Goal: Task Accomplishment & Management: Manage account settings

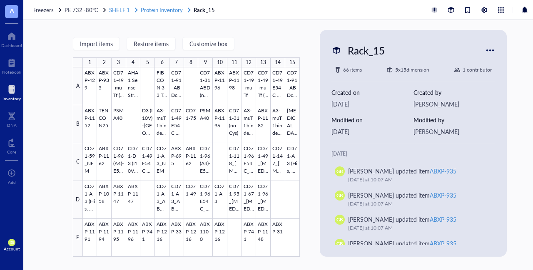
click at [154, 9] on span "Protein Inventory" at bounding box center [162, 10] width 42 height 8
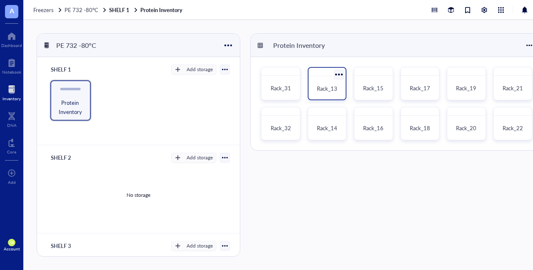
click at [323, 84] on span "Rack_13" at bounding box center [327, 88] width 20 height 8
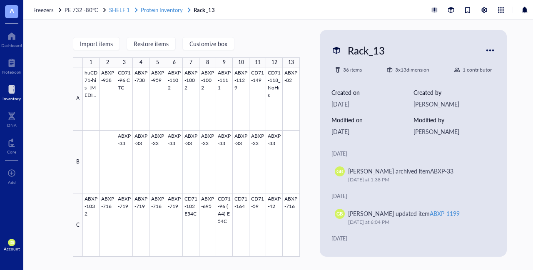
click at [165, 12] on span "Protein Inventory" at bounding box center [162, 10] width 42 height 8
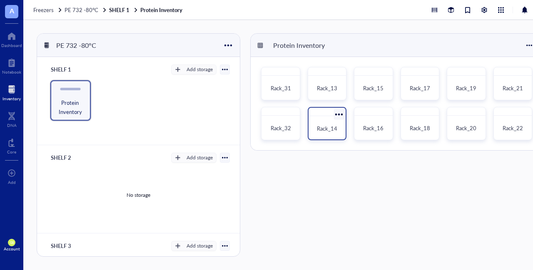
click at [336, 131] on span "Rack_14" at bounding box center [327, 128] width 20 height 8
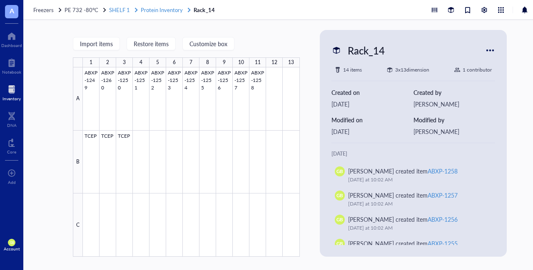
click at [168, 10] on span "Protein Inventory" at bounding box center [162, 10] width 42 height 8
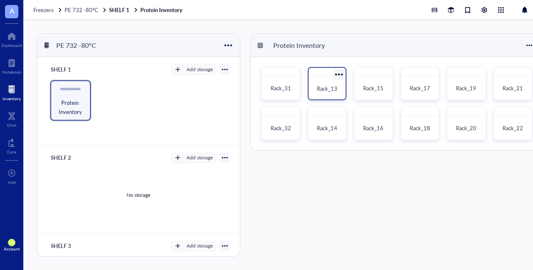
click at [330, 89] on span "Rack_13" at bounding box center [327, 88] width 20 height 8
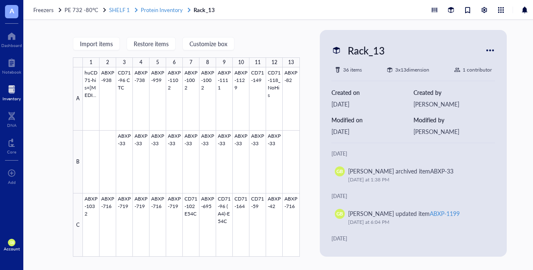
click at [152, 13] on span "Protein Inventory" at bounding box center [162, 10] width 42 height 8
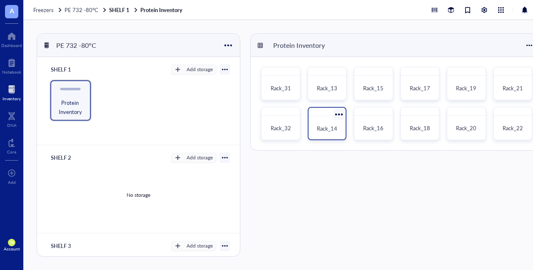
click at [331, 130] on span "Rack_14" at bounding box center [327, 128] width 20 height 8
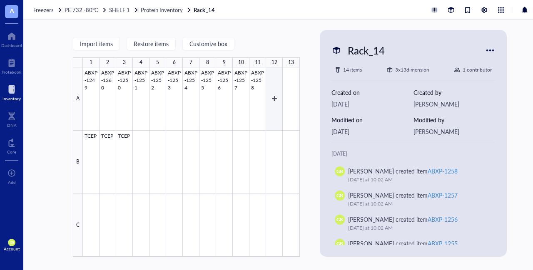
click at [274, 97] on div at bounding box center [191, 161] width 217 height 189
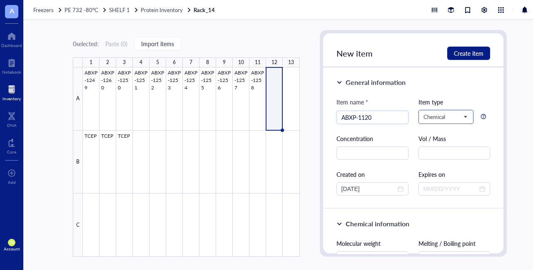
click at [459, 119] on span "Chemical" at bounding box center [445, 116] width 44 height 7
type input "ABXP-1120"
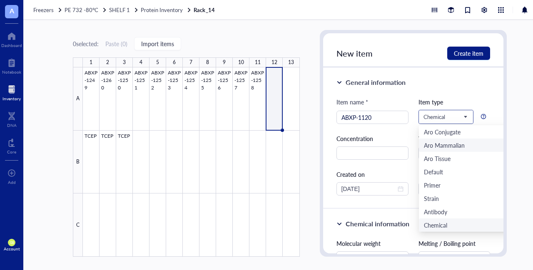
scroll to position [94, 0]
click at [478, 175] on div "Protein siRNA Conjugates Aro Protein Aro Oligo Aro Plasmid Aro [MEDICAL_DATA] A…" at bounding box center [470, 178] width 102 height 107
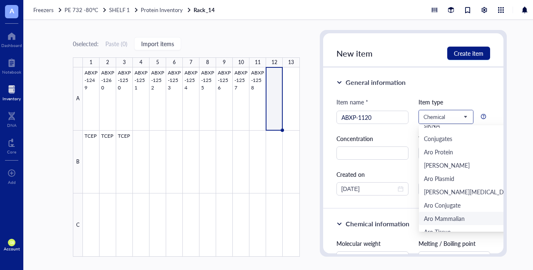
scroll to position [10, 0]
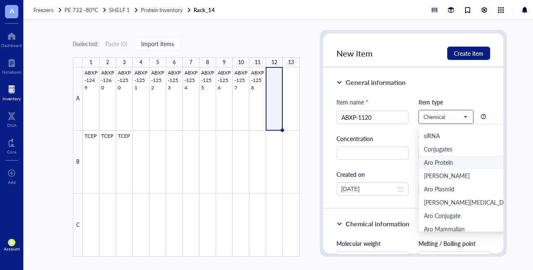
click at [444, 160] on div "Aro Protein" at bounding box center [438, 162] width 29 height 9
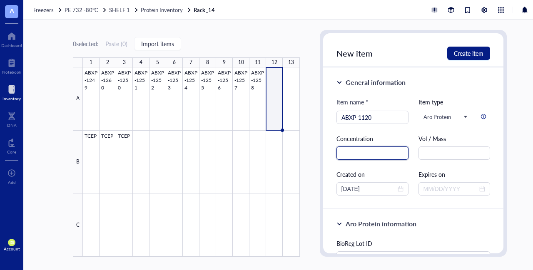
click at [376, 154] on input "text" at bounding box center [372, 152] width 72 height 13
type input "4.57mg/mL"
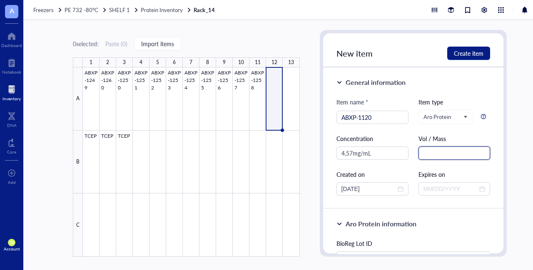
click at [435, 156] on input "text" at bounding box center [454, 152] width 72 height 13
type input "36mg"
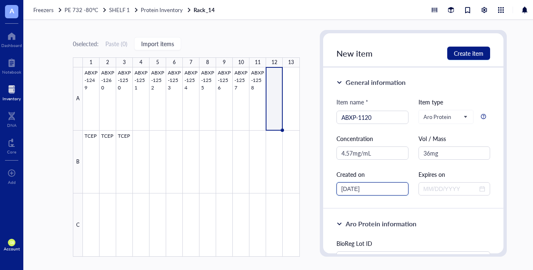
click at [354, 190] on input "[DATE]" at bounding box center [368, 188] width 55 height 9
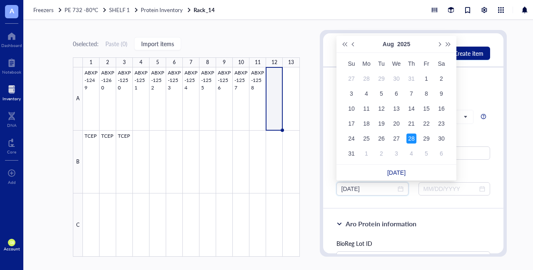
type input "[DATE]"
click at [412, 136] on div "28" at bounding box center [411, 139] width 10 height 10
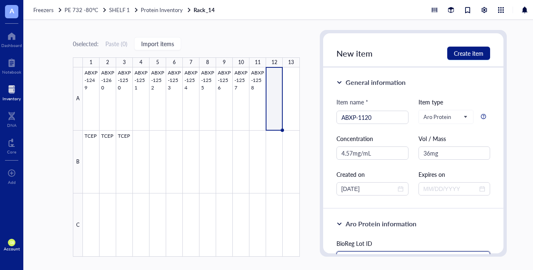
scroll to position [9, 0]
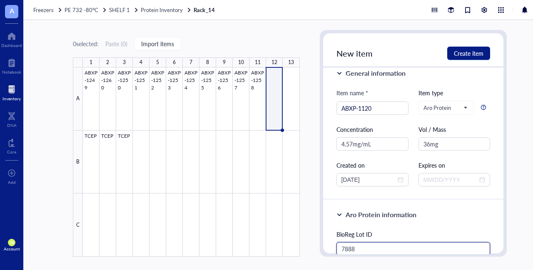
type input "7888"
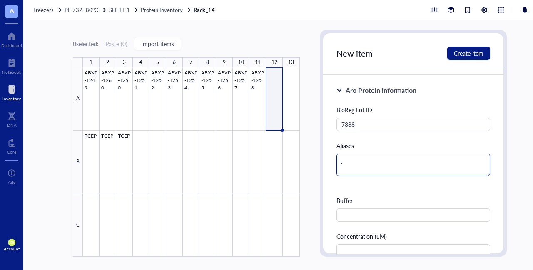
type textarea "t"
type textarea "te"
type textarea "ten"
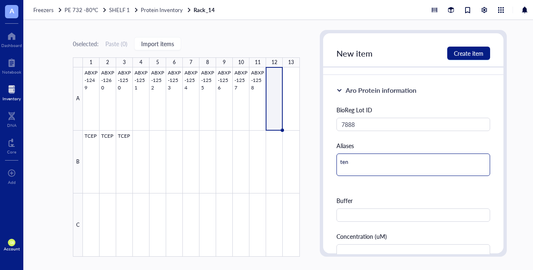
type textarea "tenc"
type textarea "tenco"
type textarea "[MEDICAL_DATA]"
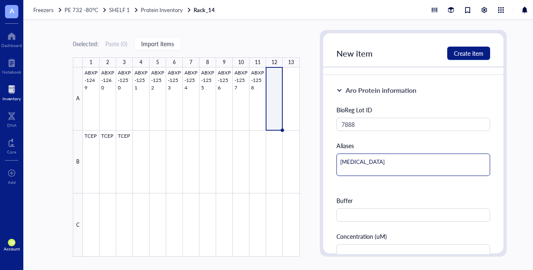
type textarea "tencon1"
type textarea "tencon14"
type textarea "tencon145"
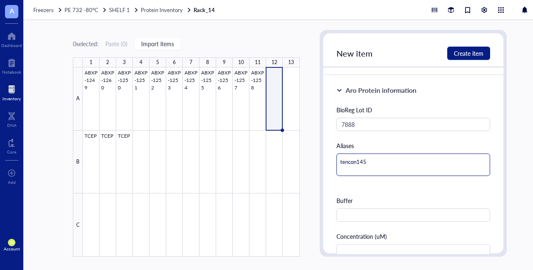
type textarea "tencon145"
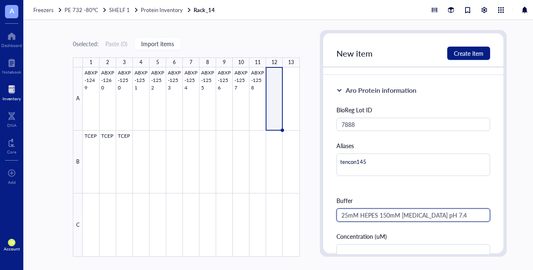
type input "25mM HEPES 150mM [MEDICAL_DATA] pH 7.4"
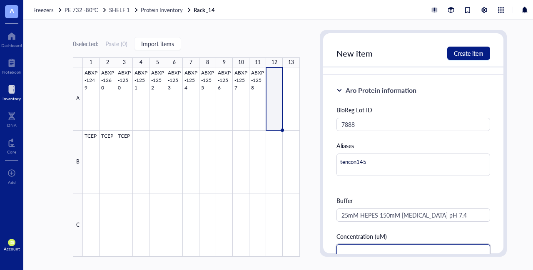
scroll to position [135, 0]
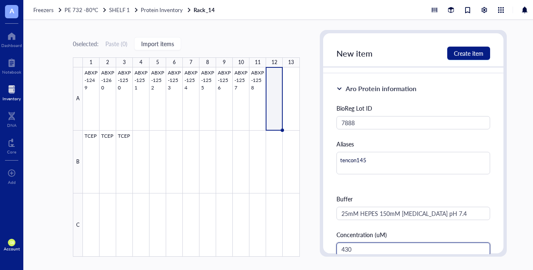
type input "430"
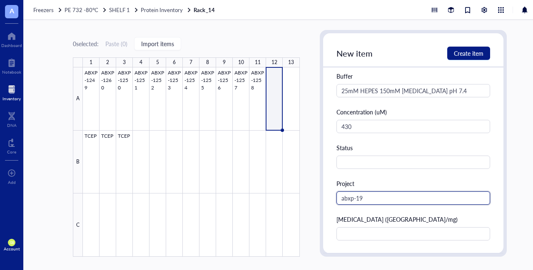
type input "abxp-19"
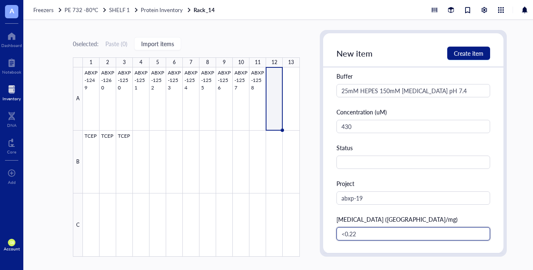
type input "<0.22"
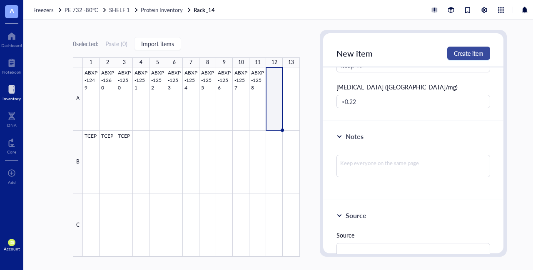
click at [464, 58] on button "Create item" at bounding box center [468, 53] width 43 height 13
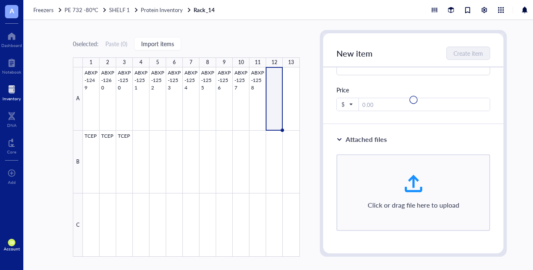
type input "[DATE]"
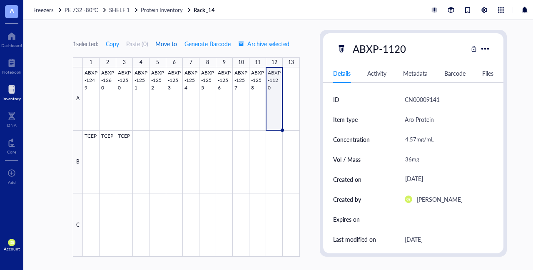
click at [173, 44] on span "Move to" at bounding box center [166, 43] width 22 height 7
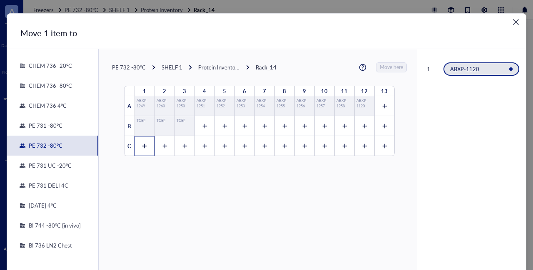
click at [139, 149] on div at bounding box center [144, 146] width 20 height 20
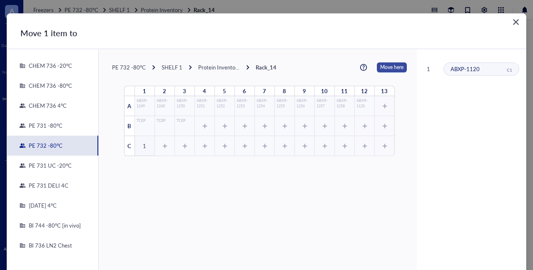
click at [396, 67] on button "Move here" at bounding box center [392, 67] width 30 height 10
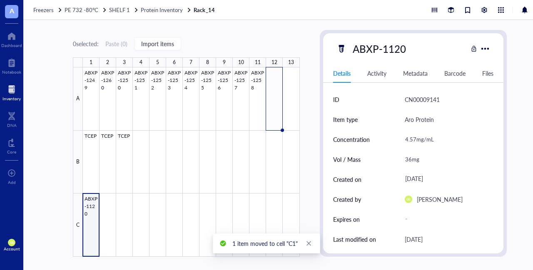
click at [92, 210] on div at bounding box center [191, 161] width 217 height 189
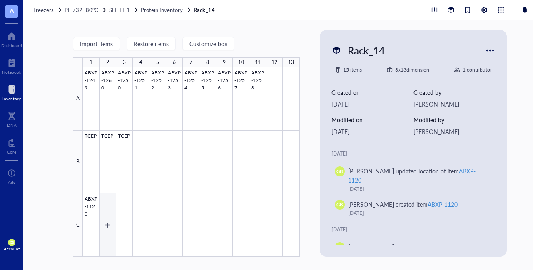
click at [98, 204] on div at bounding box center [191, 161] width 217 height 189
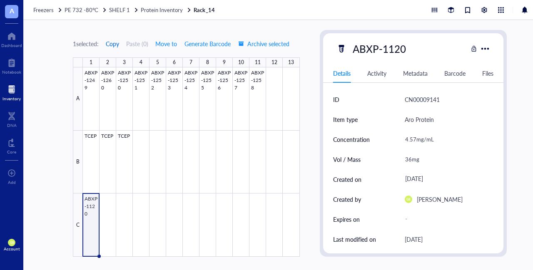
click at [116, 46] on span "Copy" at bounding box center [112, 43] width 13 height 7
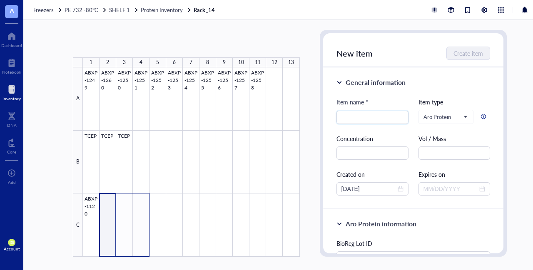
drag, startPoint x: 110, startPoint y: 202, endPoint x: 143, endPoint y: 210, distance: 34.3
click at [143, 210] on div at bounding box center [191, 161] width 217 height 189
click at [119, 45] on button "Paste ( 1 )" at bounding box center [116, 43] width 23 height 13
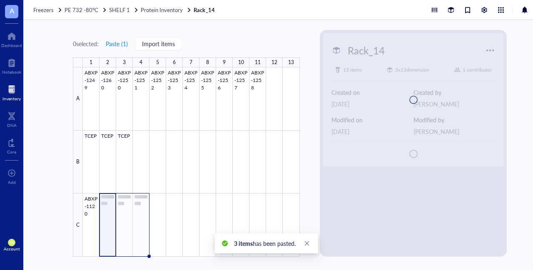
click at [107, 202] on div at bounding box center [191, 161] width 217 height 189
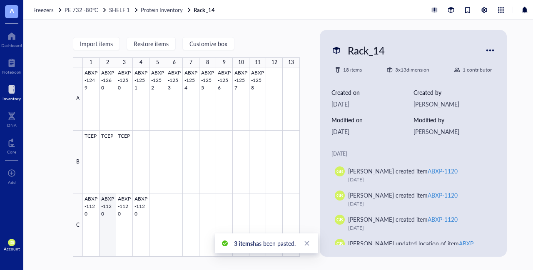
click at [109, 205] on div at bounding box center [191, 161] width 217 height 189
type textarea "Keep everyone on the same page…"
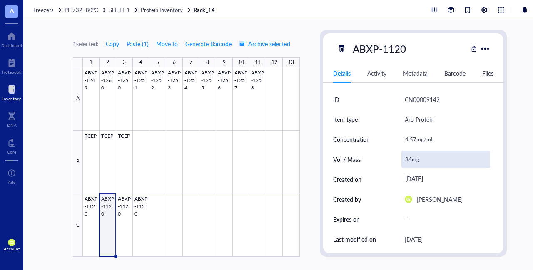
click at [412, 159] on div "36mg" at bounding box center [445, 159] width 89 height 17
type input "25mg"
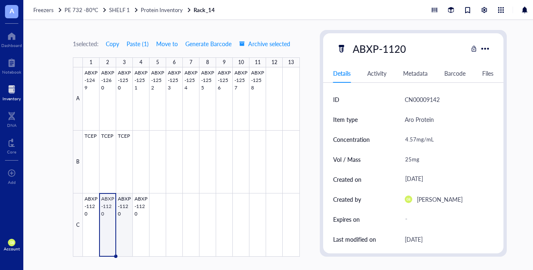
click at [123, 198] on div at bounding box center [191, 161] width 217 height 189
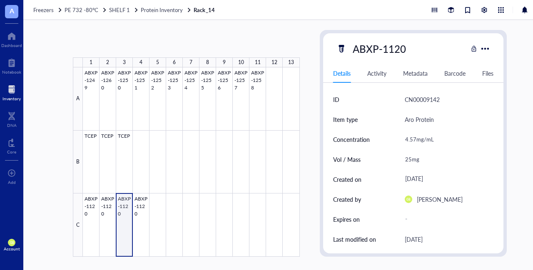
type textarea "Keep everyone on the same page…"
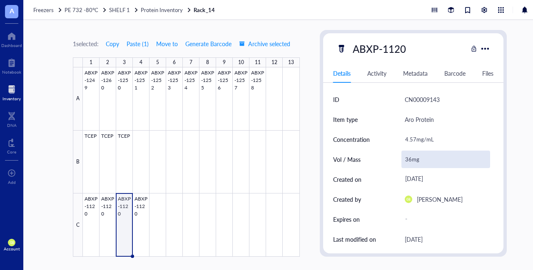
click at [411, 159] on div "36mg" at bounding box center [445, 159] width 89 height 17
click at [411, 159] on input "36mg" at bounding box center [446, 159] width 88 height 17
type input "25mg"
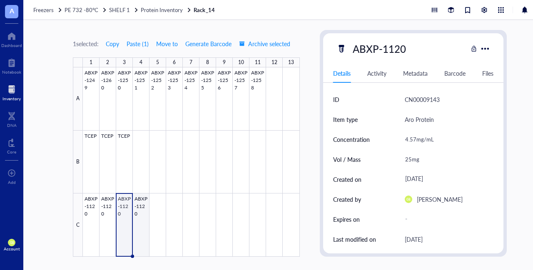
click at [140, 202] on div at bounding box center [191, 161] width 217 height 189
type textarea "Keep everyone on the same page…"
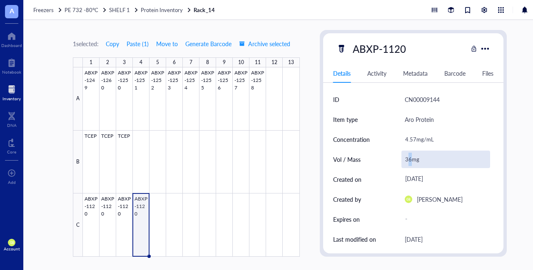
click at [409, 159] on div "36mg" at bounding box center [445, 159] width 89 height 17
click at [409, 159] on input "36mg" at bounding box center [446, 159] width 88 height 17
type input "25mg"
click at [307, 200] on div "1 selected: Copy Paste ( 1 ) Move to Generate Barcode Archive selected 1 2 3 4 …" at bounding box center [289, 145] width 533 height 250
click at [115, 44] on span "Copy" at bounding box center [112, 43] width 13 height 7
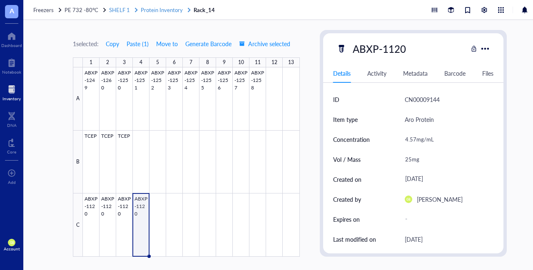
click at [175, 10] on span "Protein Inventory" at bounding box center [162, 10] width 42 height 8
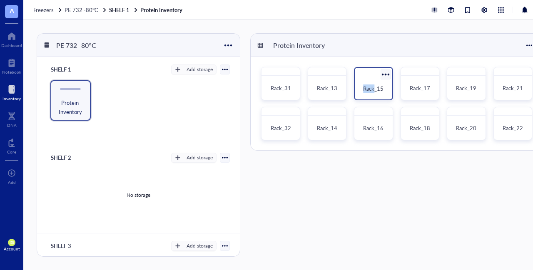
click at [374, 92] on div "Rack_15" at bounding box center [373, 88] width 30 height 18
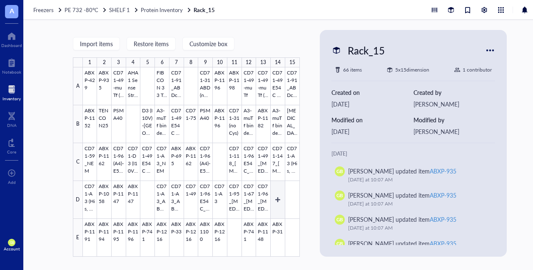
click at [279, 194] on div at bounding box center [191, 161] width 217 height 189
type textarea "Keep everyone on the same page…"
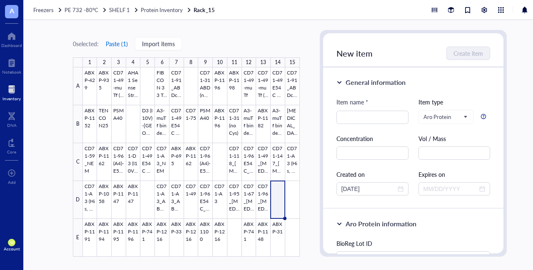
click at [119, 43] on button "Paste ( 1 )" at bounding box center [116, 43] width 23 height 13
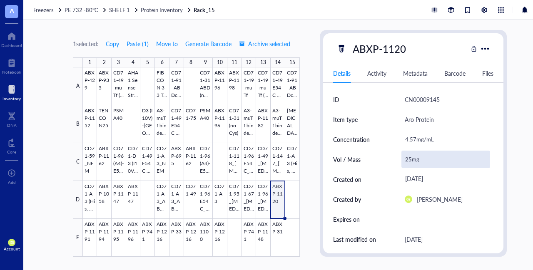
click at [411, 161] on div "25mg" at bounding box center [445, 159] width 89 height 17
click at [411, 161] on input "25mg" at bounding box center [446, 159] width 88 height 17
type input "10mg"
click at [117, 43] on span "Copy" at bounding box center [112, 43] width 13 height 7
click at [301, 173] on div "1 selected: Copy Paste ( 1 ) Move to Generate Barcode Archive selected 1 2 3 4 …" at bounding box center [289, 145] width 533 height 250
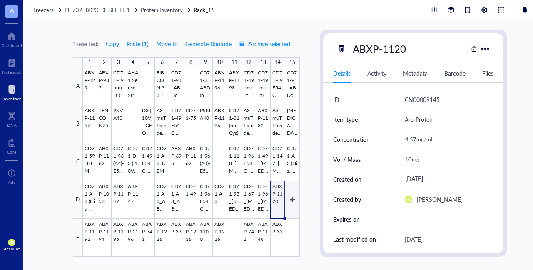
click at [290, 194] on div at bounding box center [191, 161] width 217 height 189
type textarea "Keep everyone on the same page…"
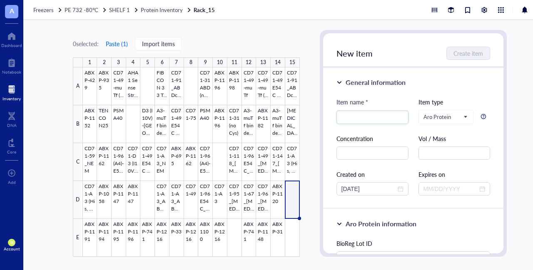
click at [118, 46] on button "Paste ( 1 )" at bounding box center [116, 43] width 23 height 13
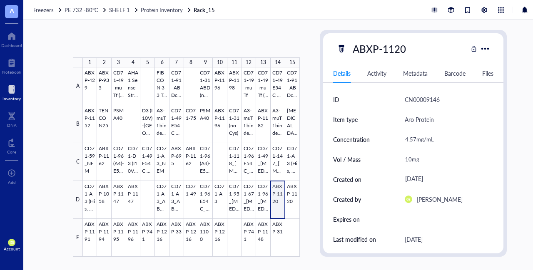
type textarea "Keep everyone on the same page…"
drag, startPoint x: 283, startPoint y: 193, endPoint x: 292, endPoint y: 195, distance: 9.2
click at [292, 195] on div at bounding box center [191, 161] width 217 height 189
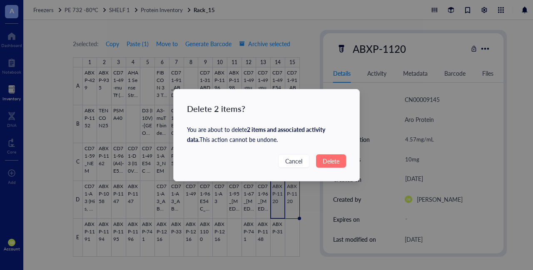
click at [333, 161] on span "Delete" at bounding box center [330, 160] width 17 height 9
